Goal: Task Accomplishment & Management: Manage account settings

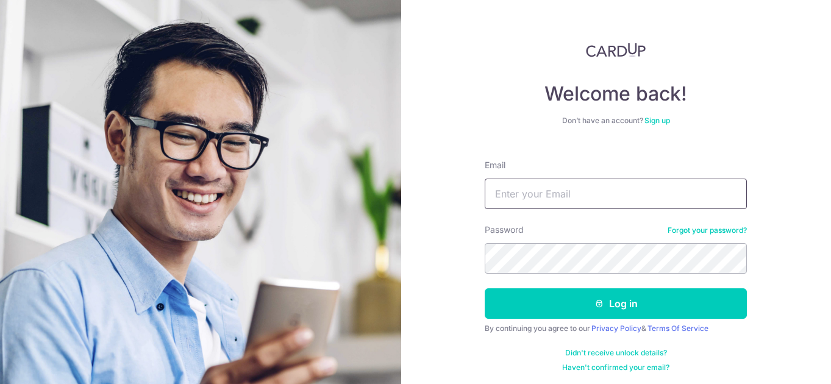
click at [560, 186] on input "Email" at bounding box center [616, 194] width 262 height 30
type input "[PERSON_NAME][EMAIL_ADDRESS][DOMAIN_NAME]"
click at [616, 304] on button "Log in" at bounding box center [616, 304] width 262 height 30
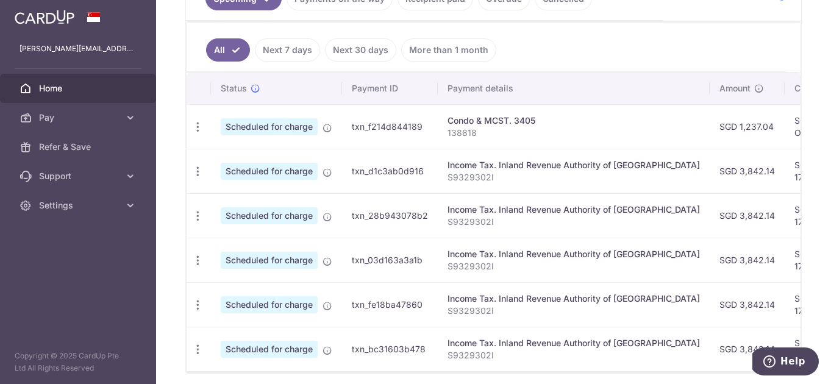
scroll to position [304, 0]
drag, startPoint x: 692, startPoint y: 173, endPoint x: 736, endPoint y: 172, distance: 43.3
click at [736, 172] on td "SGD 3,842.14" at bounding box center [747, 171] width 75 height 45
copy td "3,842.14"
click at [199, 171] on icon "button" at bounding box center [198, 172] width 13 height 13
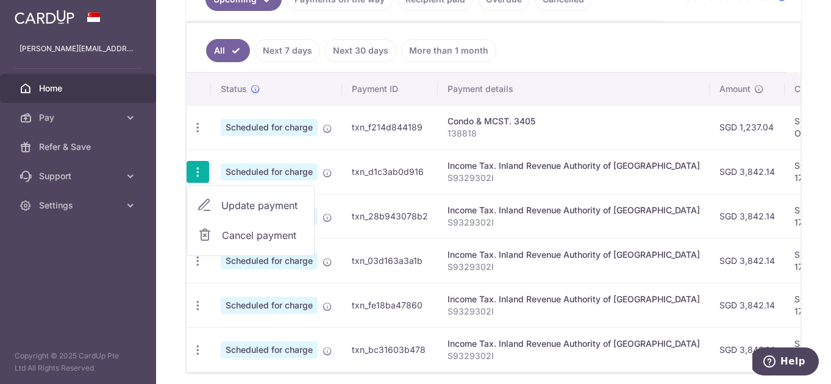
click at [242, 203] on span "Update payment" at bounding box center [262, 205] width 83 height 15
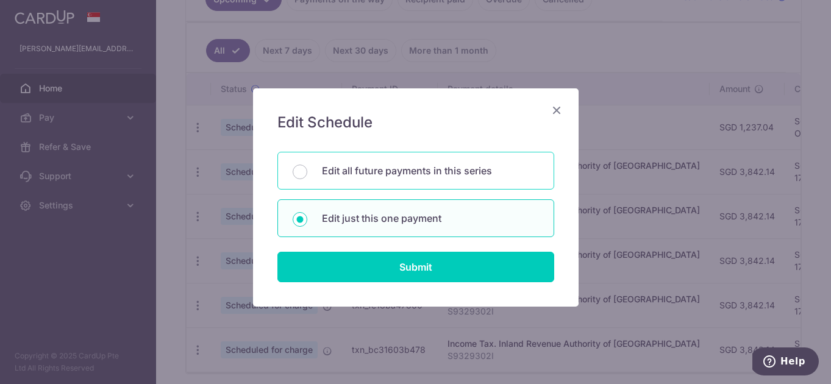
click at [371, 182] on div "Edit all future payments in this series" at bounding box center [416, 171] width 277 height 38
radio input "true"
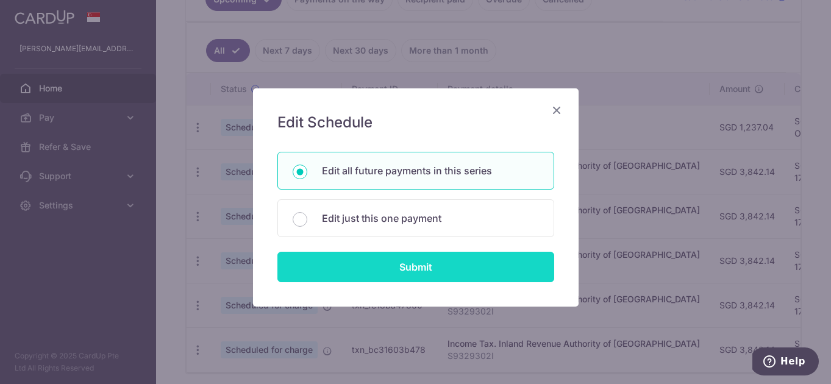
click at [382, 267] on input "Submit" at bounding box center [416, 267] width 277 height 30
radio input "true"
type input "3,842.14"
type input "S9329302I"
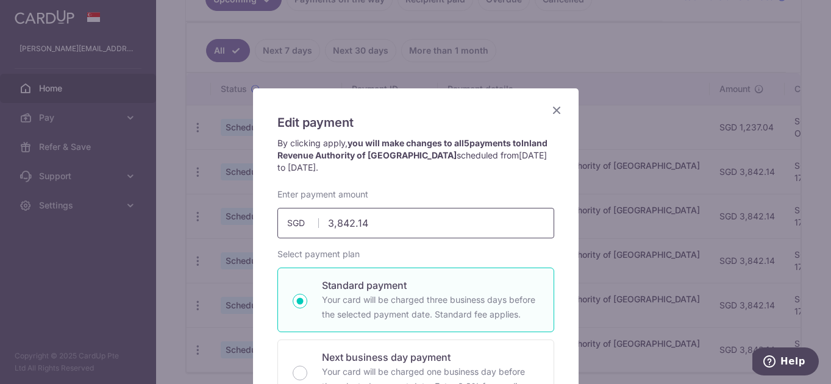
click at [405, 228] on input "3,842.14" at bounding box center [416, 223] width 277 height 30
paste input "31.0"
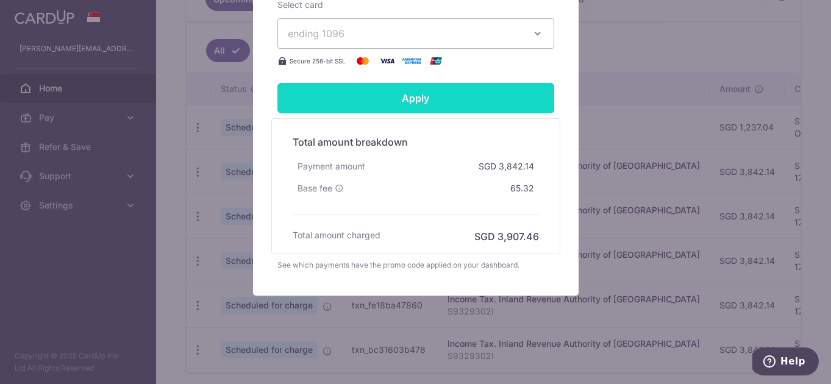
scroll to position [543, 0]
type input "3,831.04"
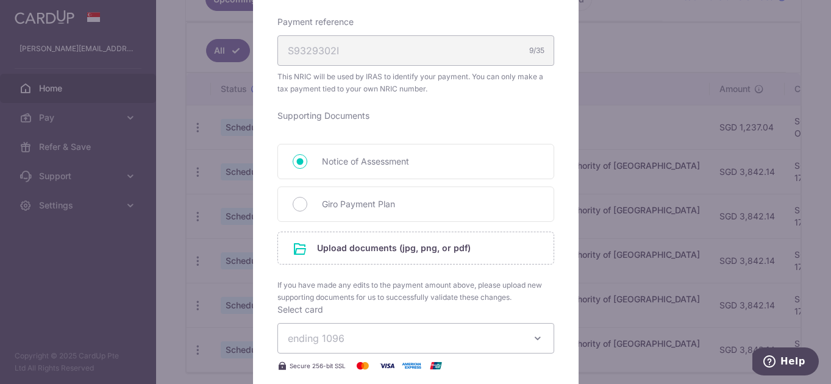
scroll to position [427, 0]
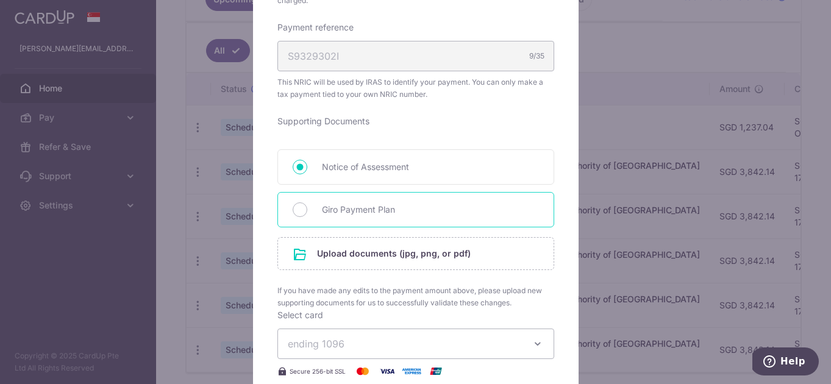
click at [451, 207] on span "Giro Payment Plan" at bounding box center [430, 210] width 217 height 15
click at [307, 207] on input "Giro Payment Plan" at bounding box center [300, 210] width 15 height 15
radio input "true"
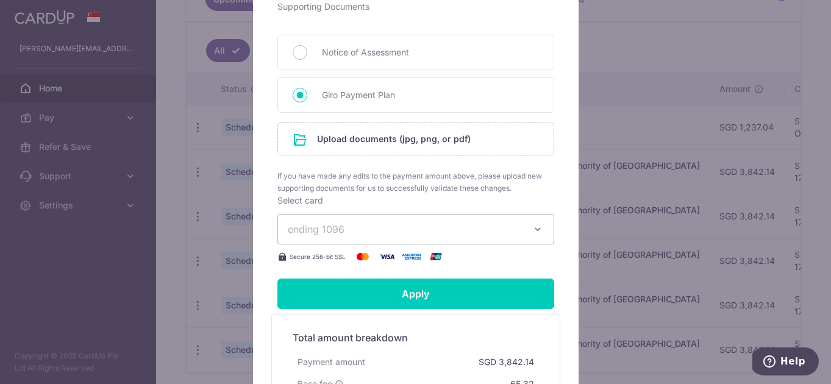
scroll to position [542, 0]
click at [451, 145] on input "file" at bounding box center [416, 139] width 276 height 32
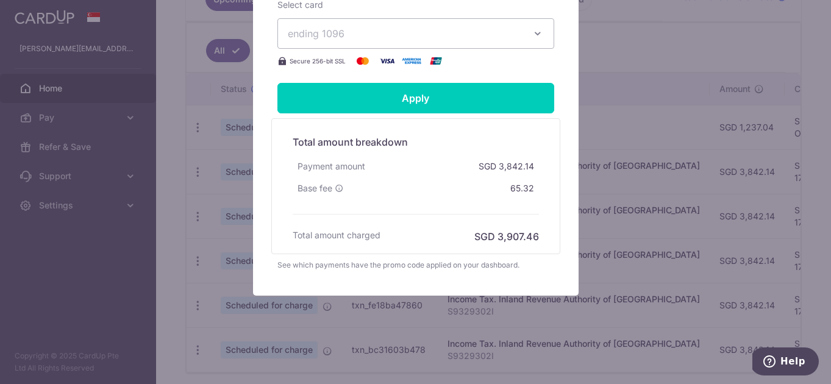
scroll to position [772, 0]
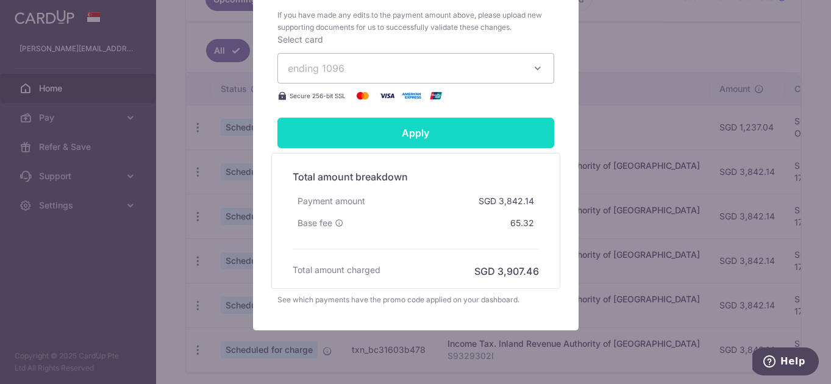
click at [486, 138] on input "Apply" at bounding box center [416, 133] width 277 height 30
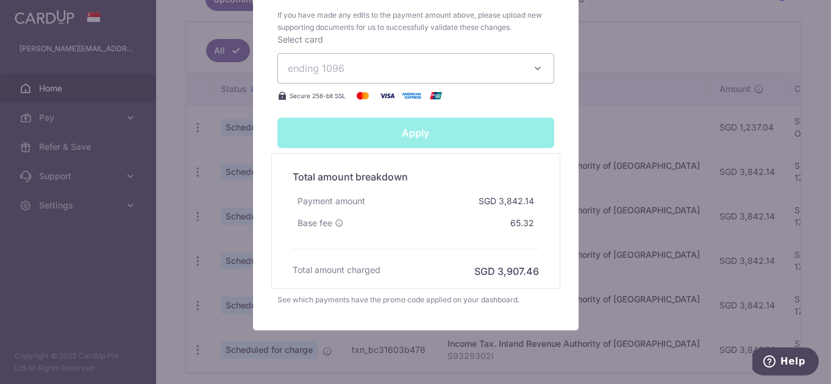
type input "Successfully Applied"
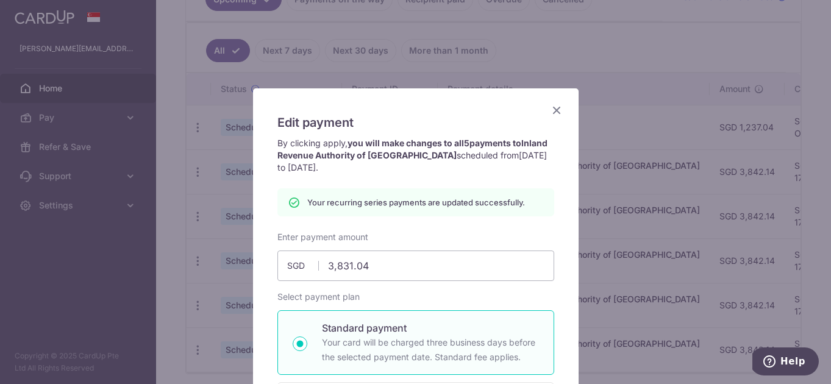
scroll to position [0, 0]
click at [559, 110] on icon "Close" at bounding box center [557, 109] width 15 height 15
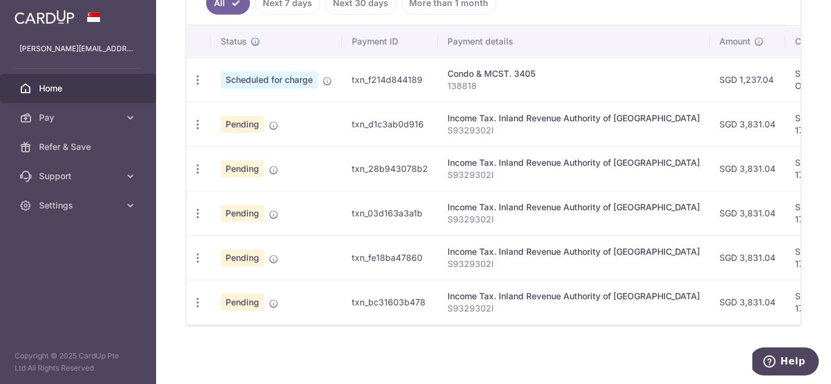
scroll to position [351, 0]
